Goal: Find specific page/section: Find specific page/section

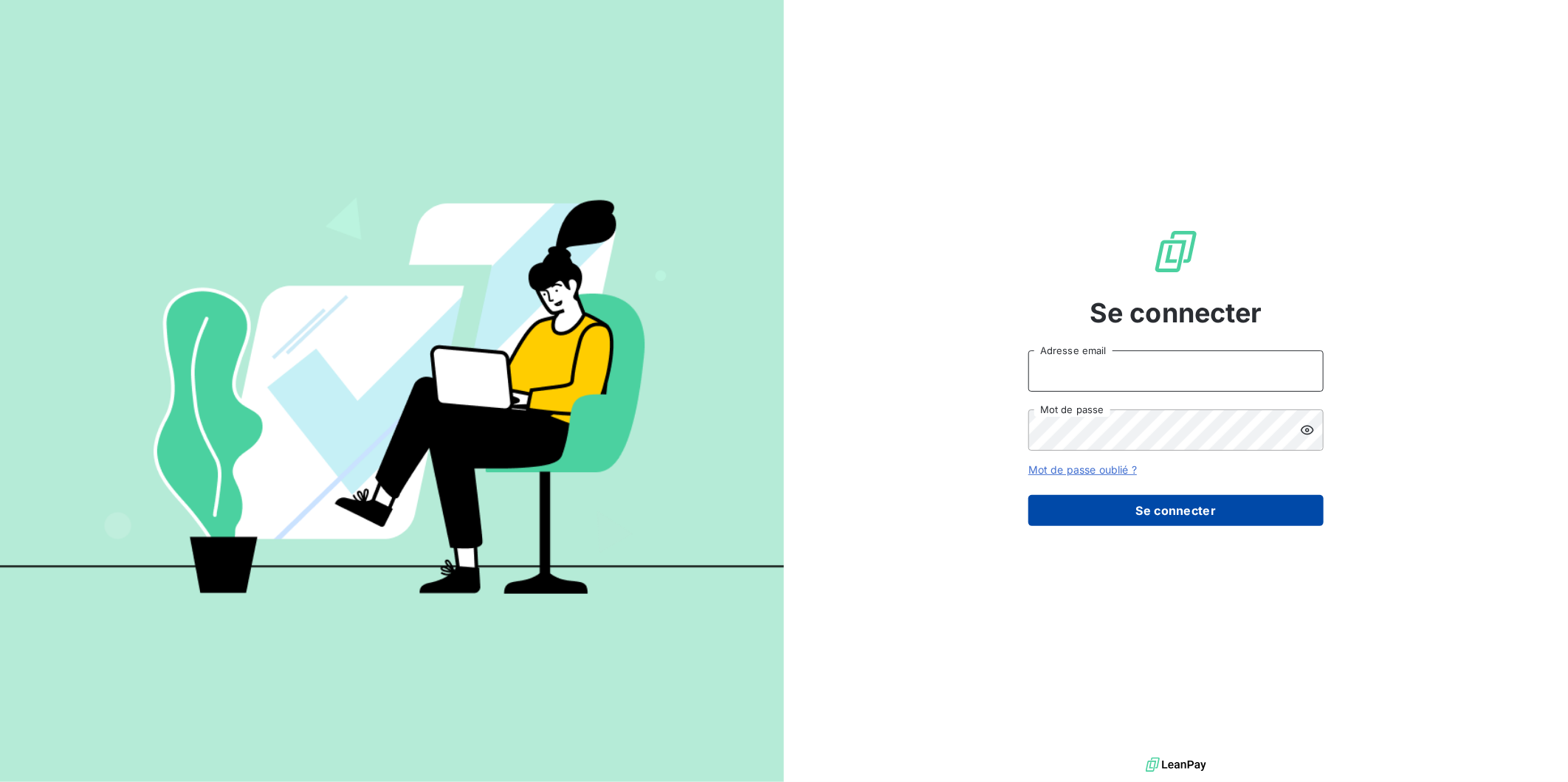
type input "[EMAIL_ADDRESS][DOMAIN_NAME]"
click at [1207, 524] on button "Se connecter" at bounding box center [1176, 511] width 295 height 31
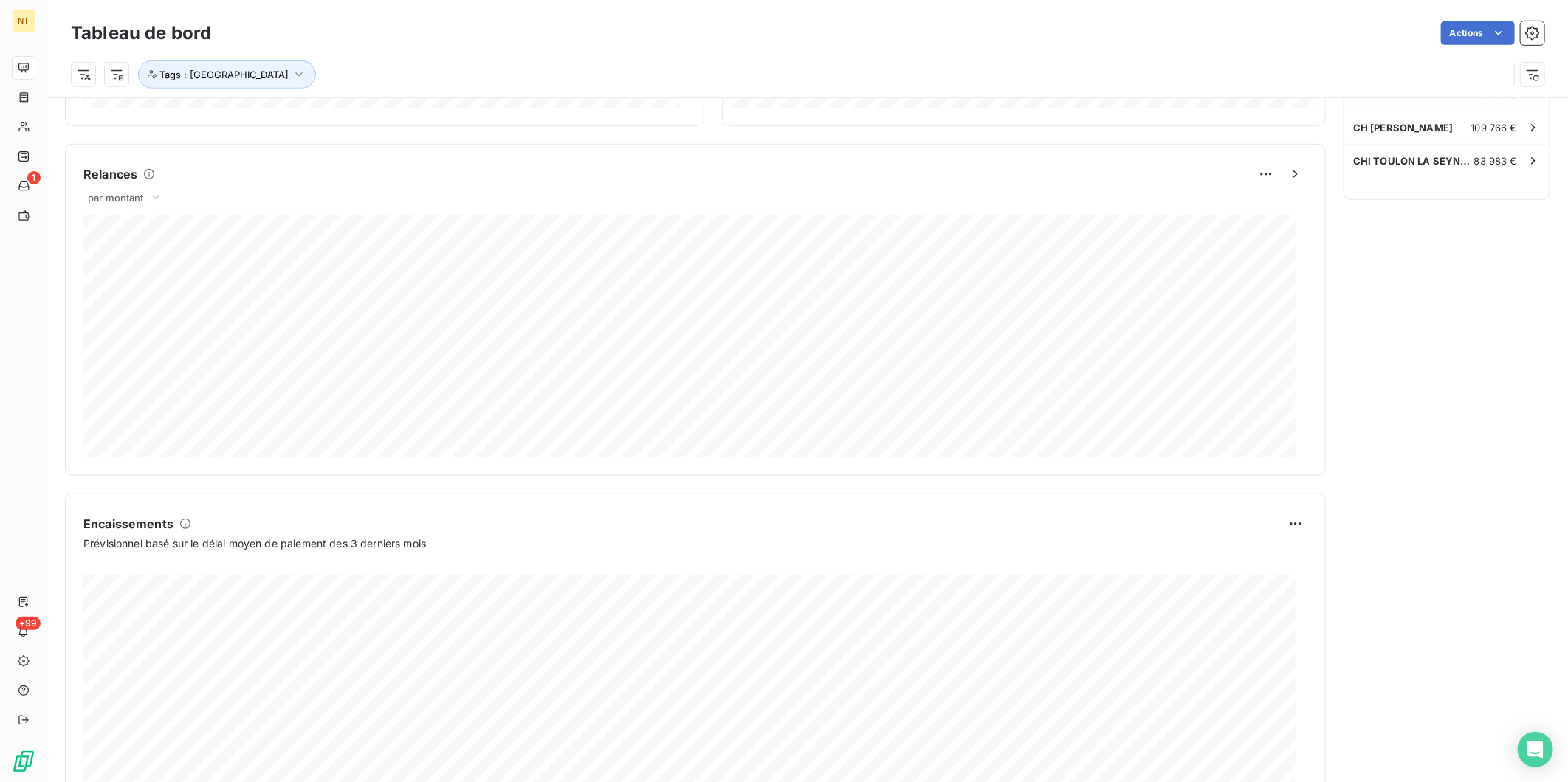
scroll to position [411, 0]
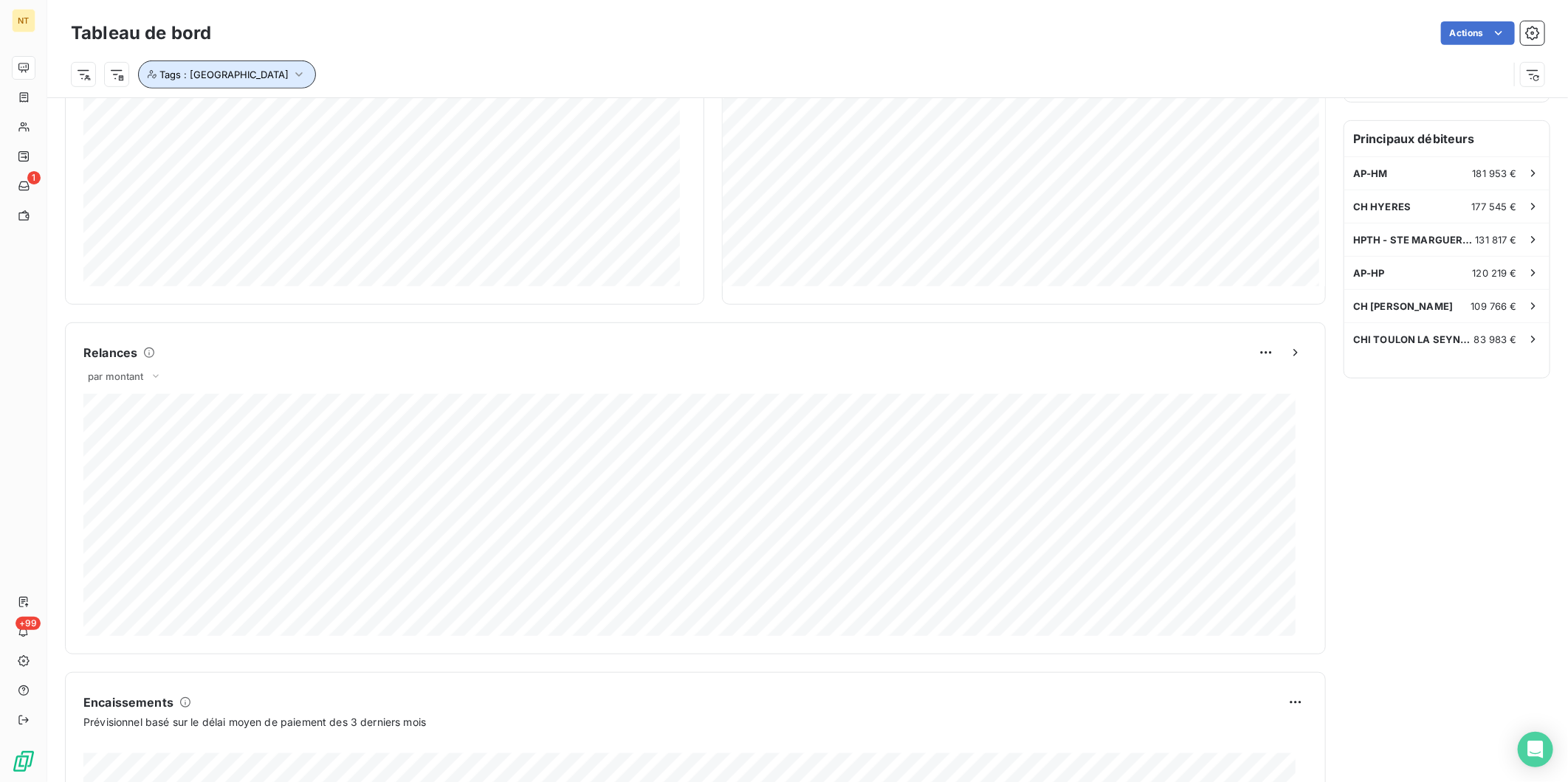
click at [245, 64] on button "Tags : FRANCE" at bounding box center [227, 74] width 178 height 28
click at [407, 110] on icon at bounding box center [411, 112] width 9 height 9
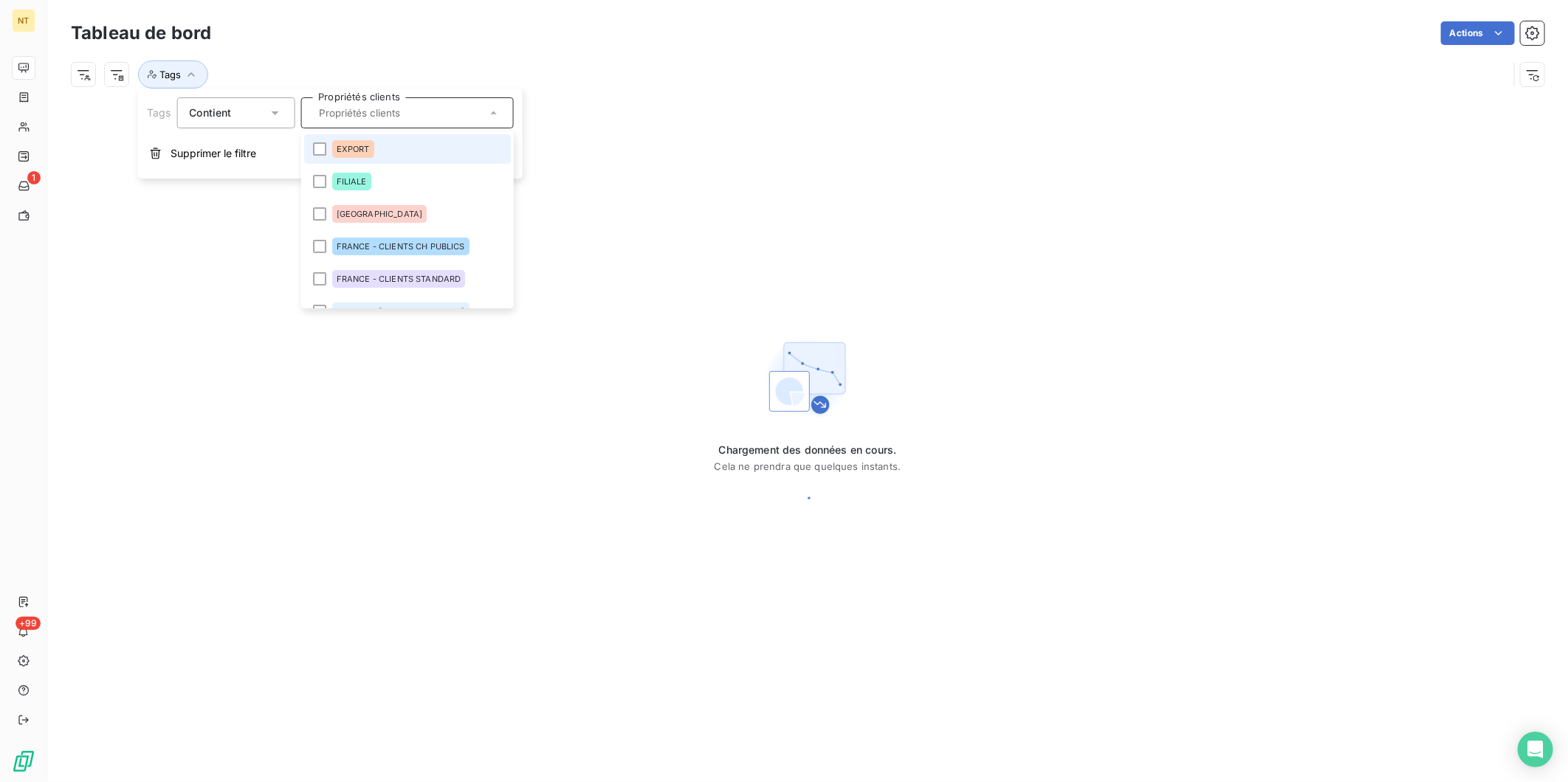
scroll to position [0, 0]
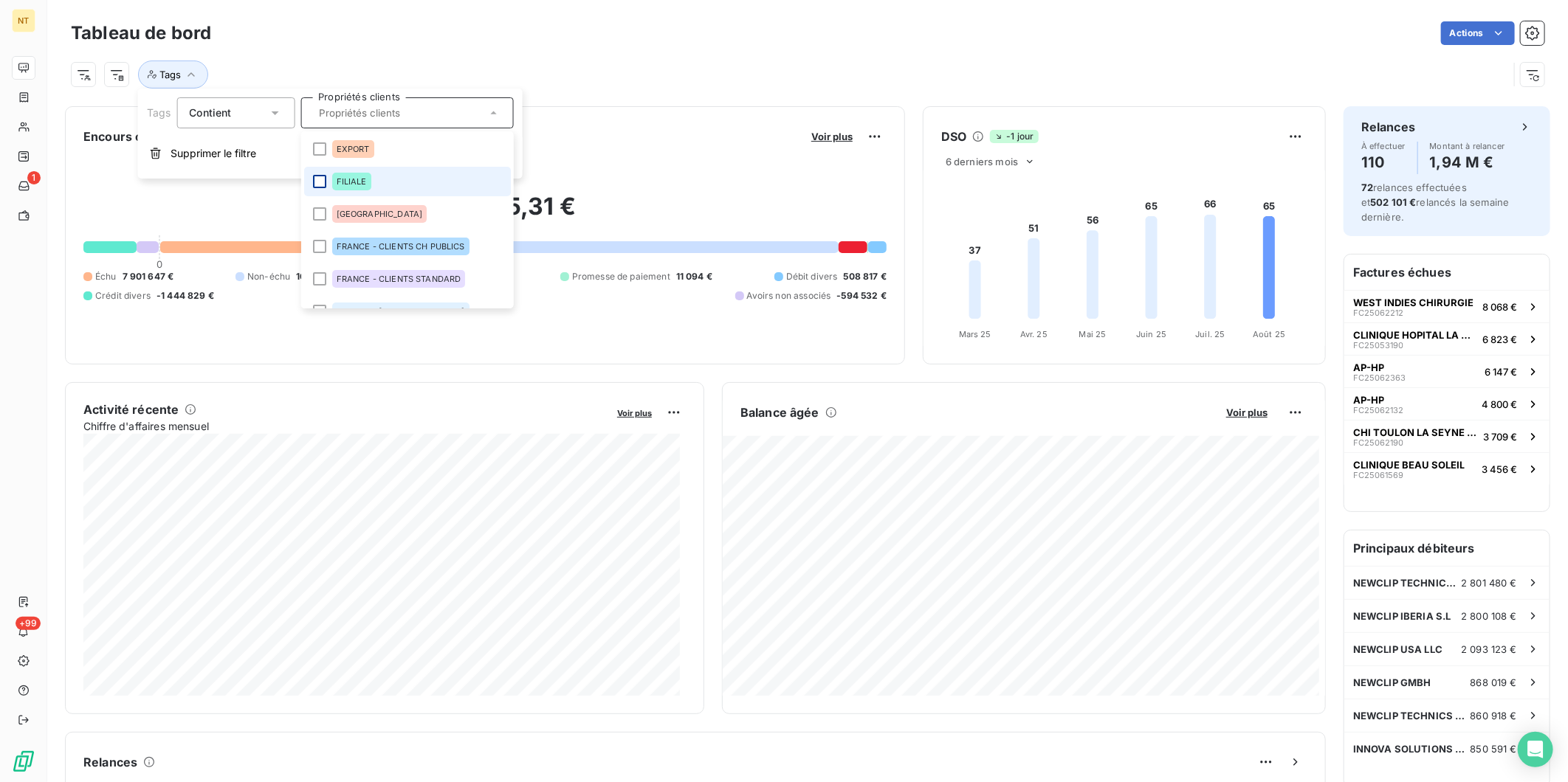
click at [317, 182] on div at bounding box center [319, 182] width 13 height 13
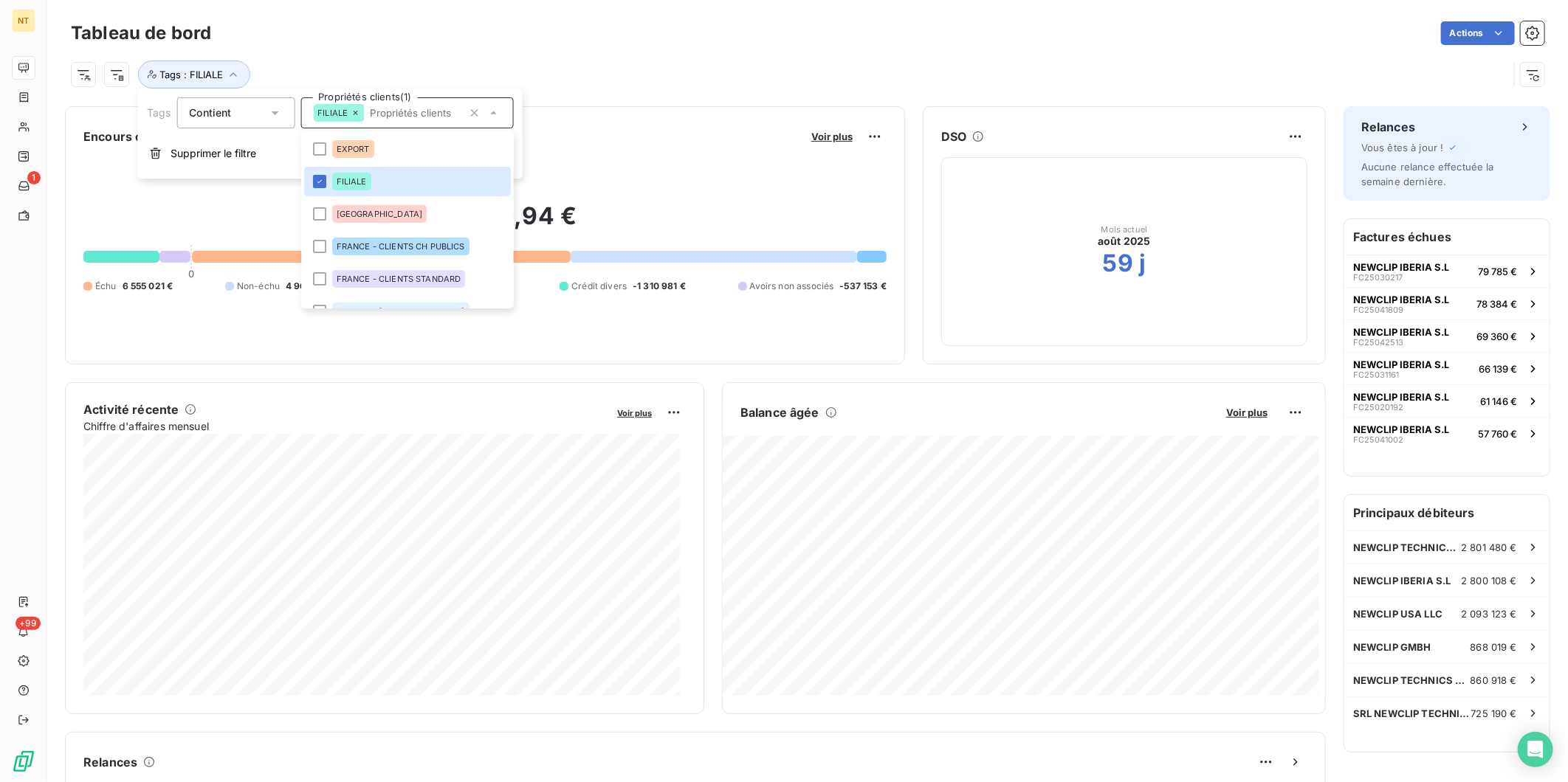
drag, startPoint x: 713, startPoint y: 57, endPoint x: 692, endPoint y: 225, distance: 169.3
click at [713, 57] on div "Tags : FILIALE" at bounding box center [807, 69] width 1474 height 40
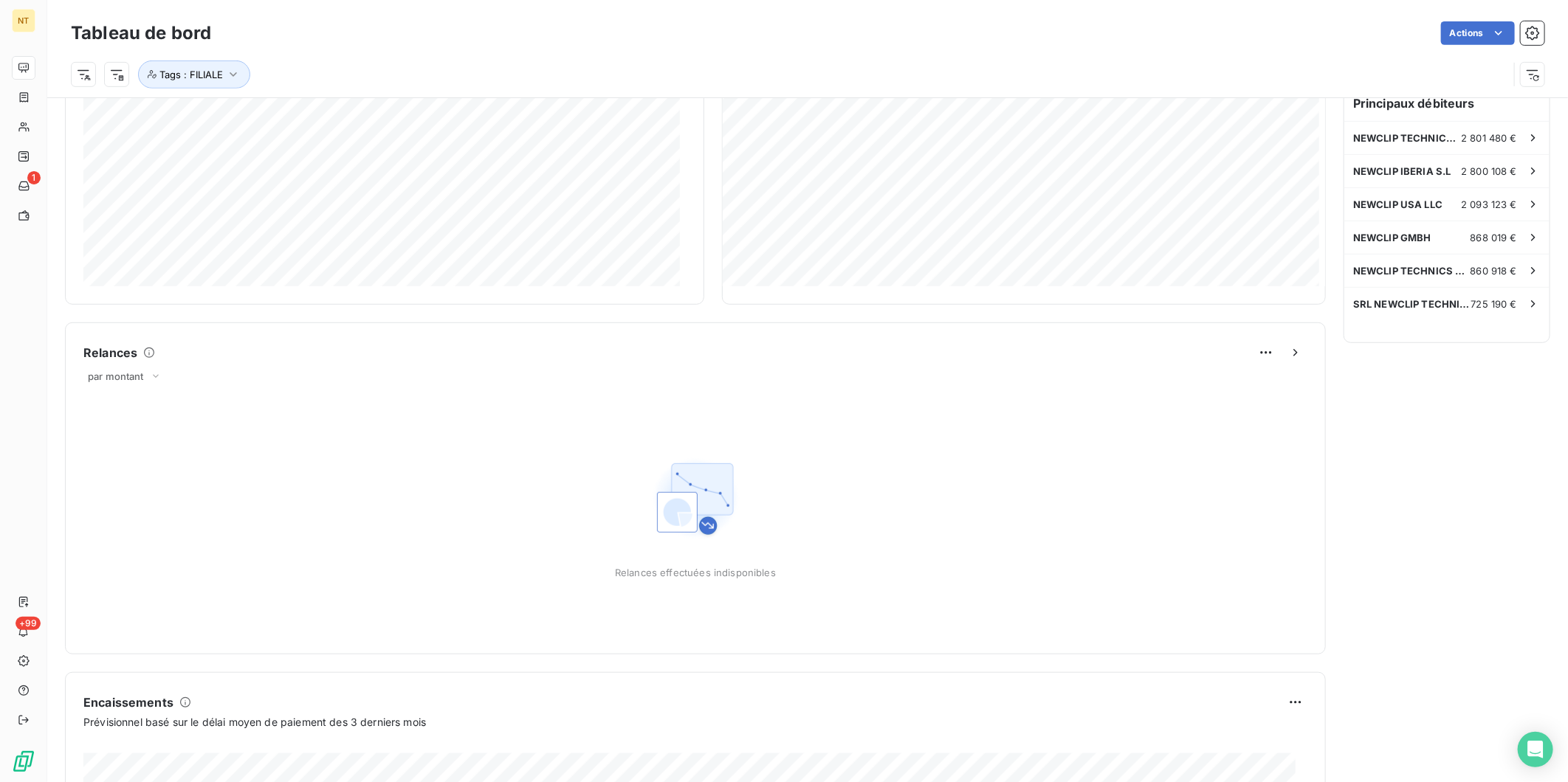
scroll to position [657, 0]
